Goal: Check status: Check status

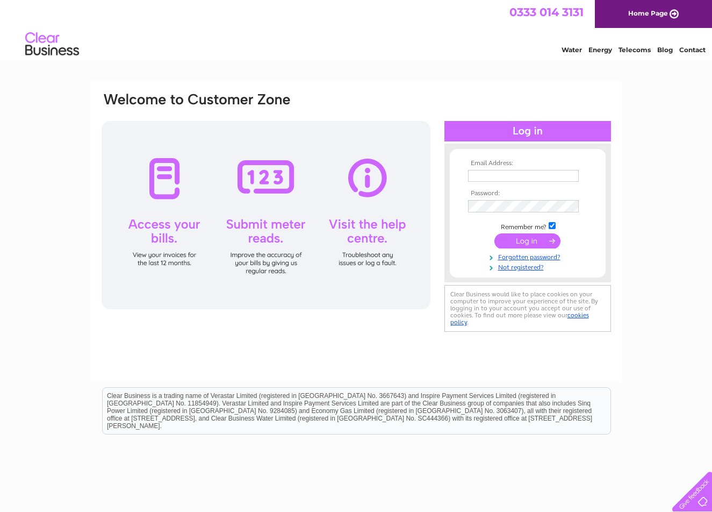
type input "[EMAIL_ADDRESS][DOMAIN_NAME]"
click at [517, 243] on input "submit" at bounding box center [528, 240] width 66 height 15
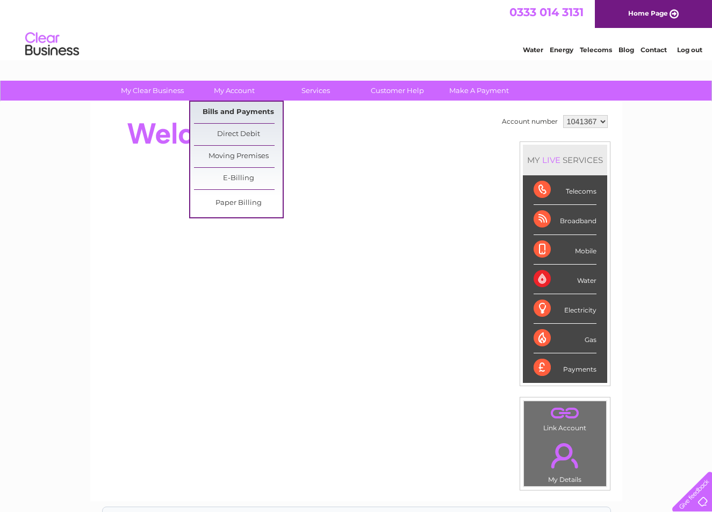
click at [233, 116] on link "Bills and Payments" at bounding box center [238, 113] width 89 height 22
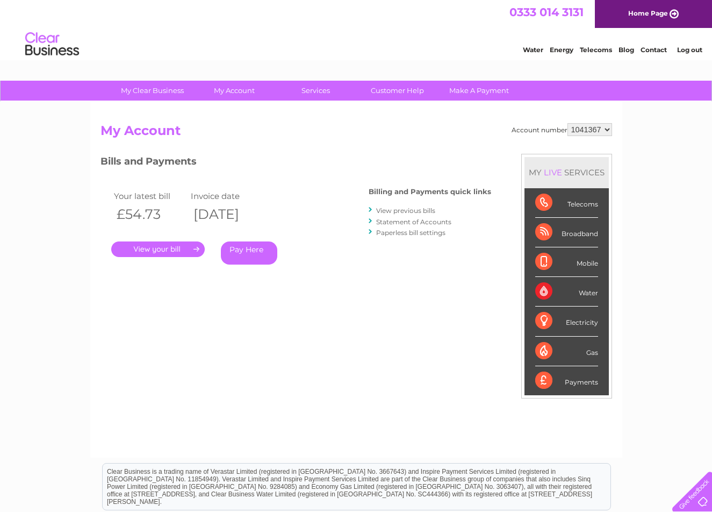
click at [150, 248] on link "." at bounding box center [158, 249] width 94 height 16
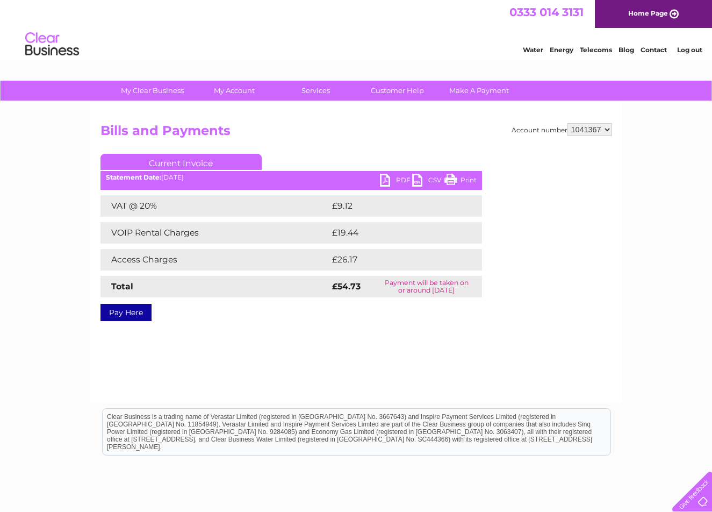
click at [396, 180] on link "PDF" at bounding box center [396, 182] width 32 height 16
